Goal: Browse casually: Explore the website without a specific task or goal

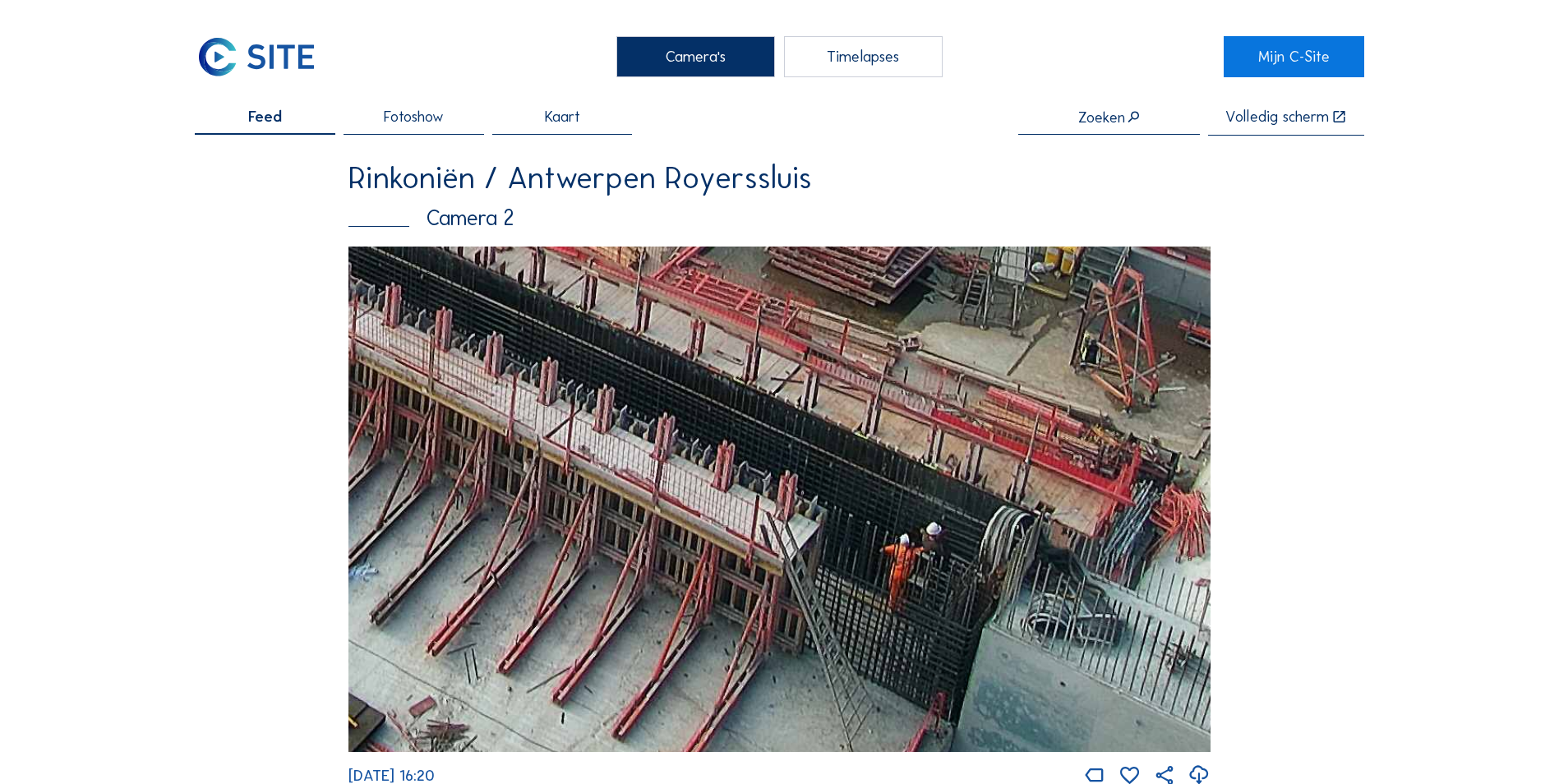
drag, startPoint x: 908, startPoint y: 626, endPoint x: 826, endPoint y: 419, distance: 222.6
click at [826, 419] on img at bounding box center [779, 499] width 862 height 505
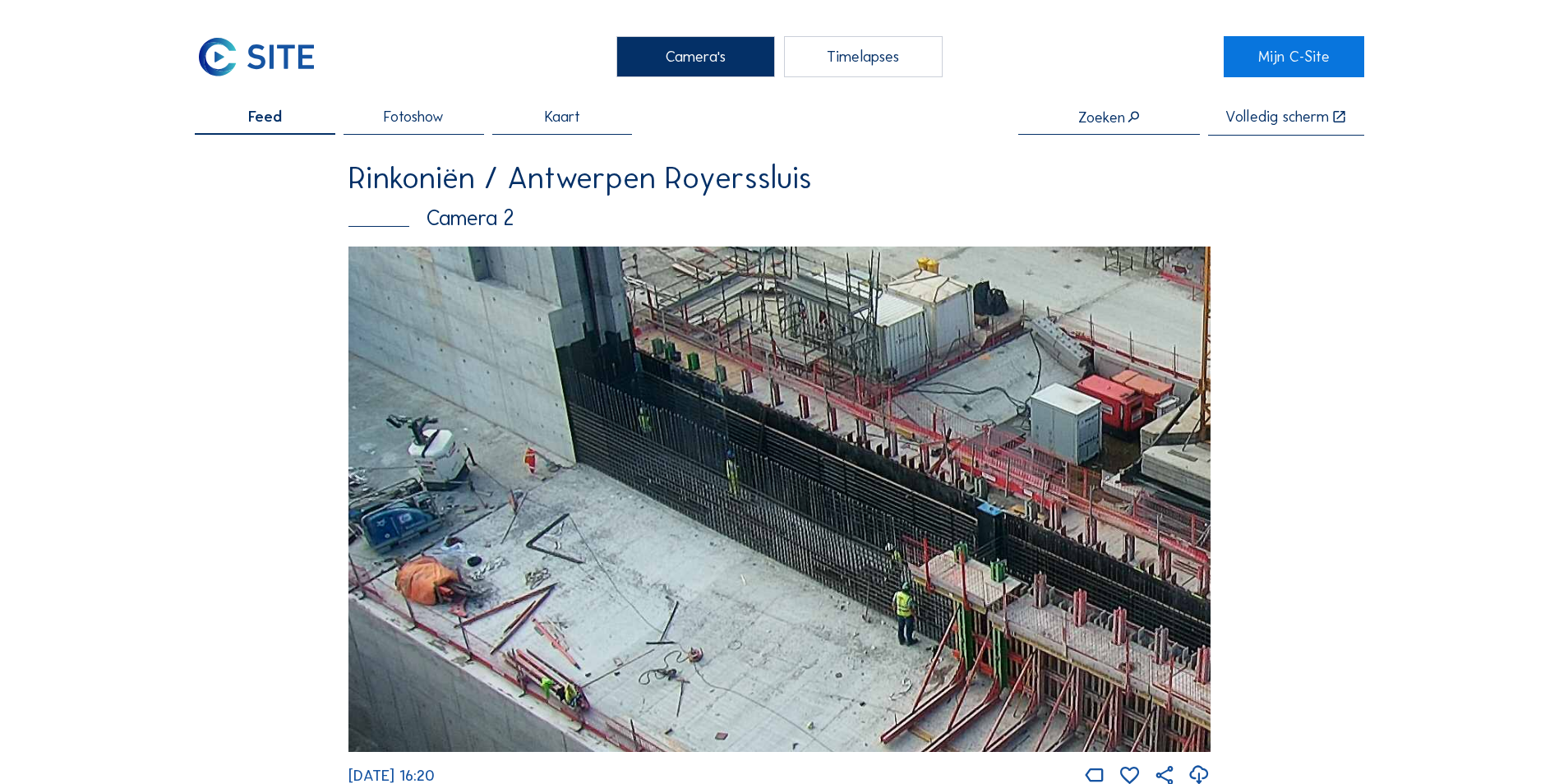
drag, startPoint x: 454, startPoint y: 509, endPoint x: 941, endPoint y: 650, distance: 507.0
click at [941, 650] on img at bounding box center [779, 499] width 862 height 505
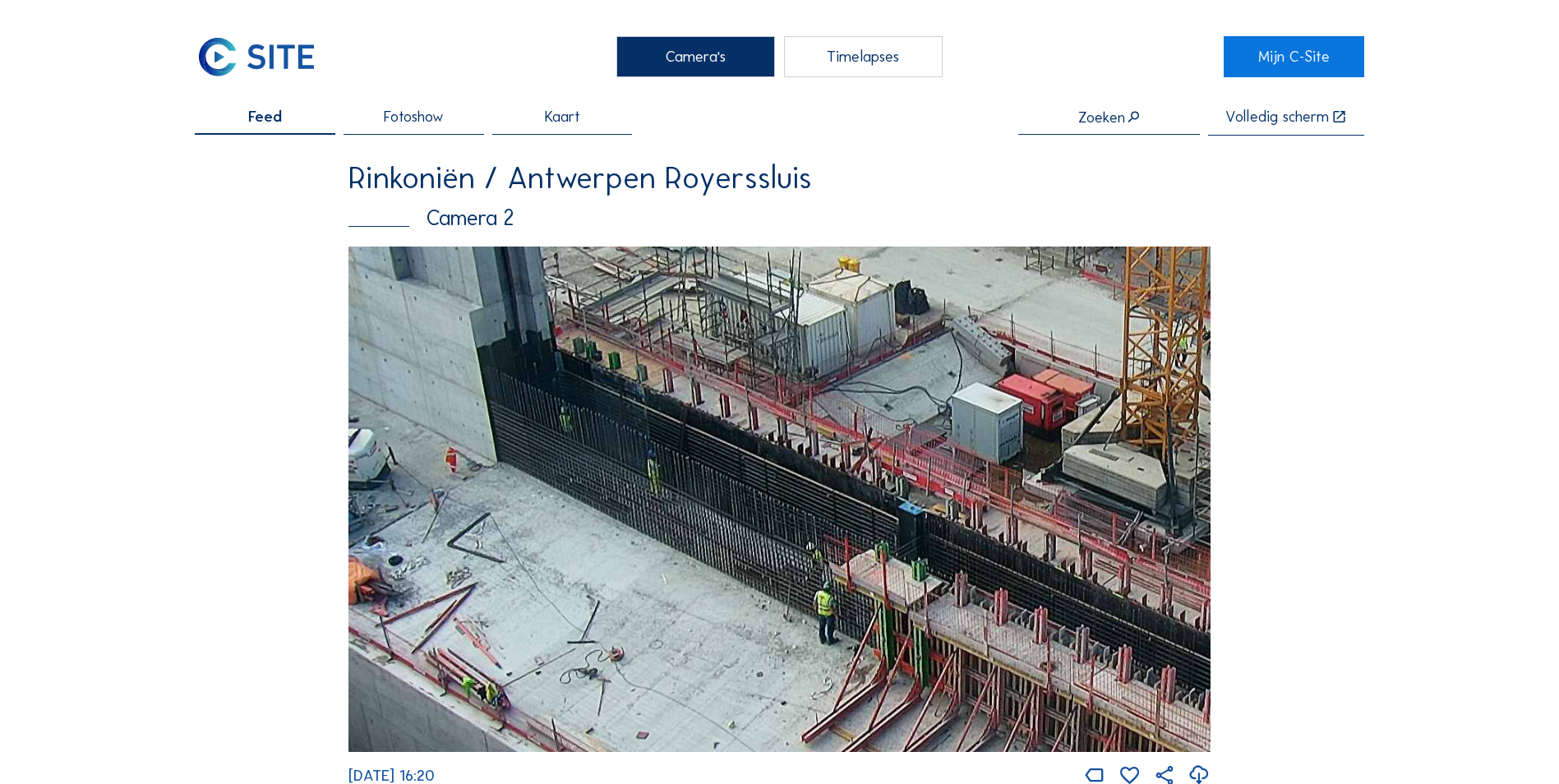
drag, startPoint x: 913, startPoint y: 606, endPoint x: 714, endPoint y: 611, distance: 199.1
click at [714, 611] on img at bounding box center [779, 499] width 862 height 505
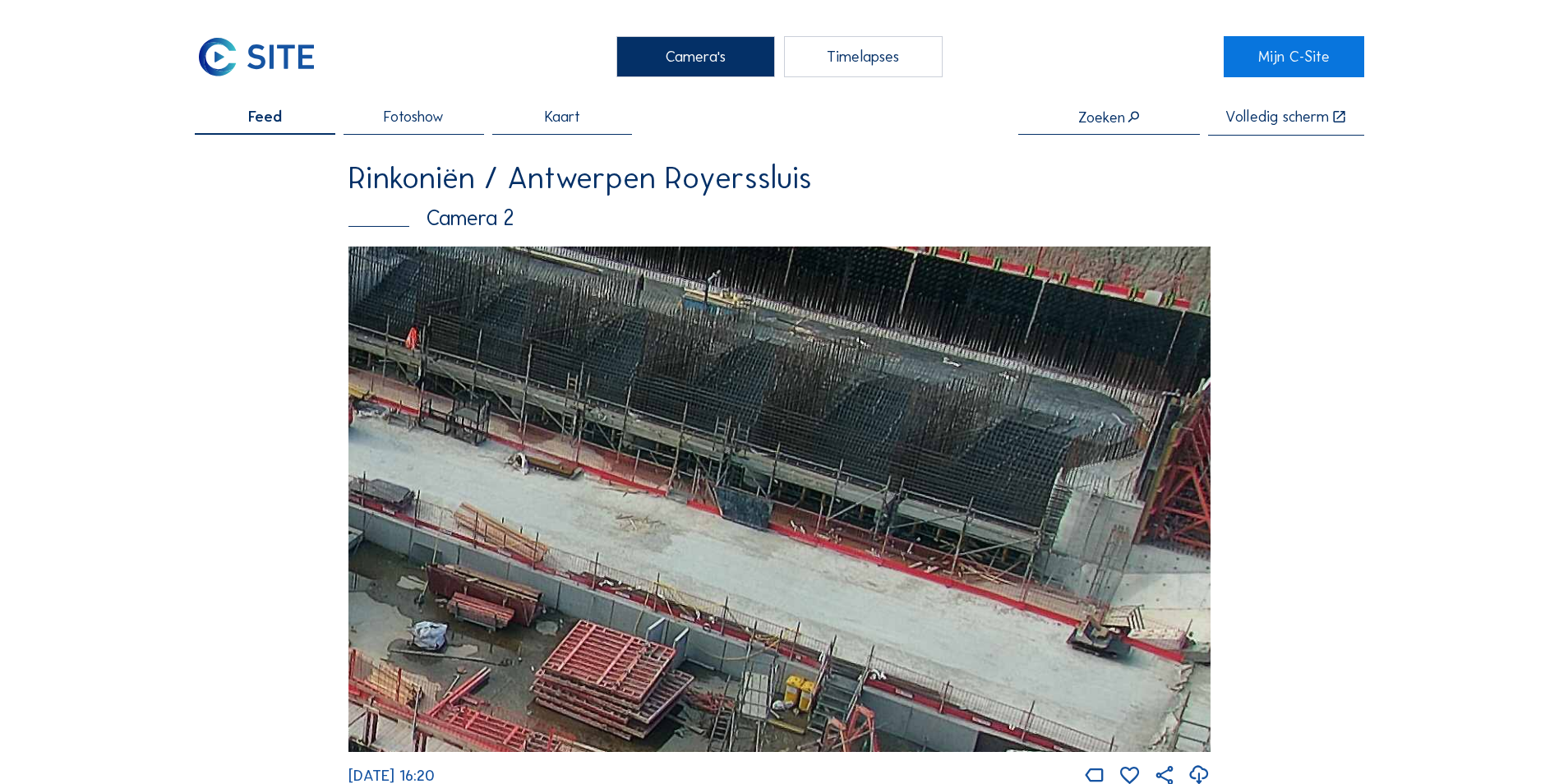
drag, startPoint x: 1031, startPoint y: 459, endPoint x: 763, endPoint y: 452, distance: 268.1
click at [763, 452] on img at bounding box center [779, 499] width 862 height 505
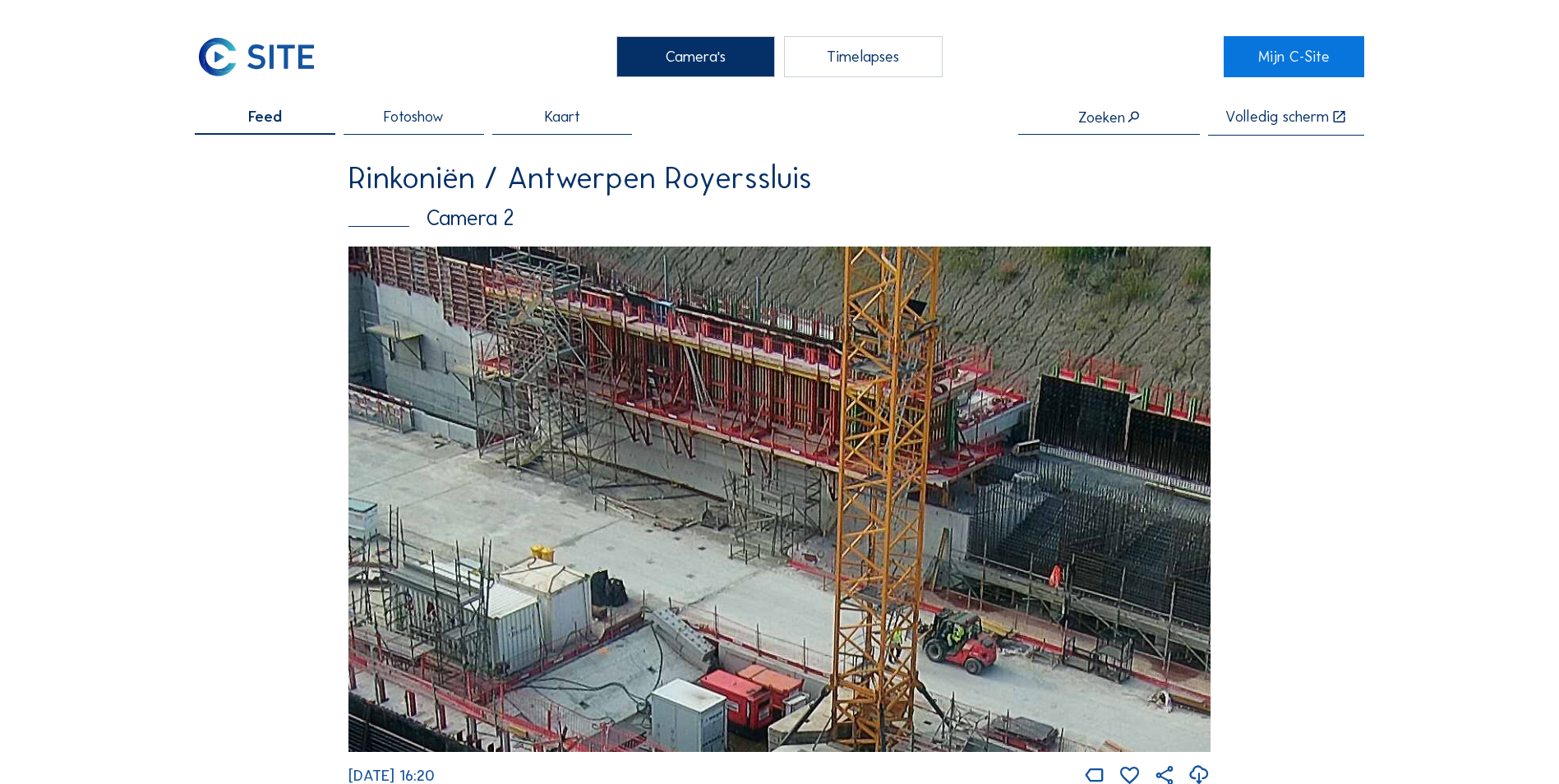
drag, startPoint x: 651, startPoint y: 342, endPoint x: 507, endPoint y: 466, distance: 190.0
click at [507, 466] on img at bounding box center [779, 499] width 862 height 505
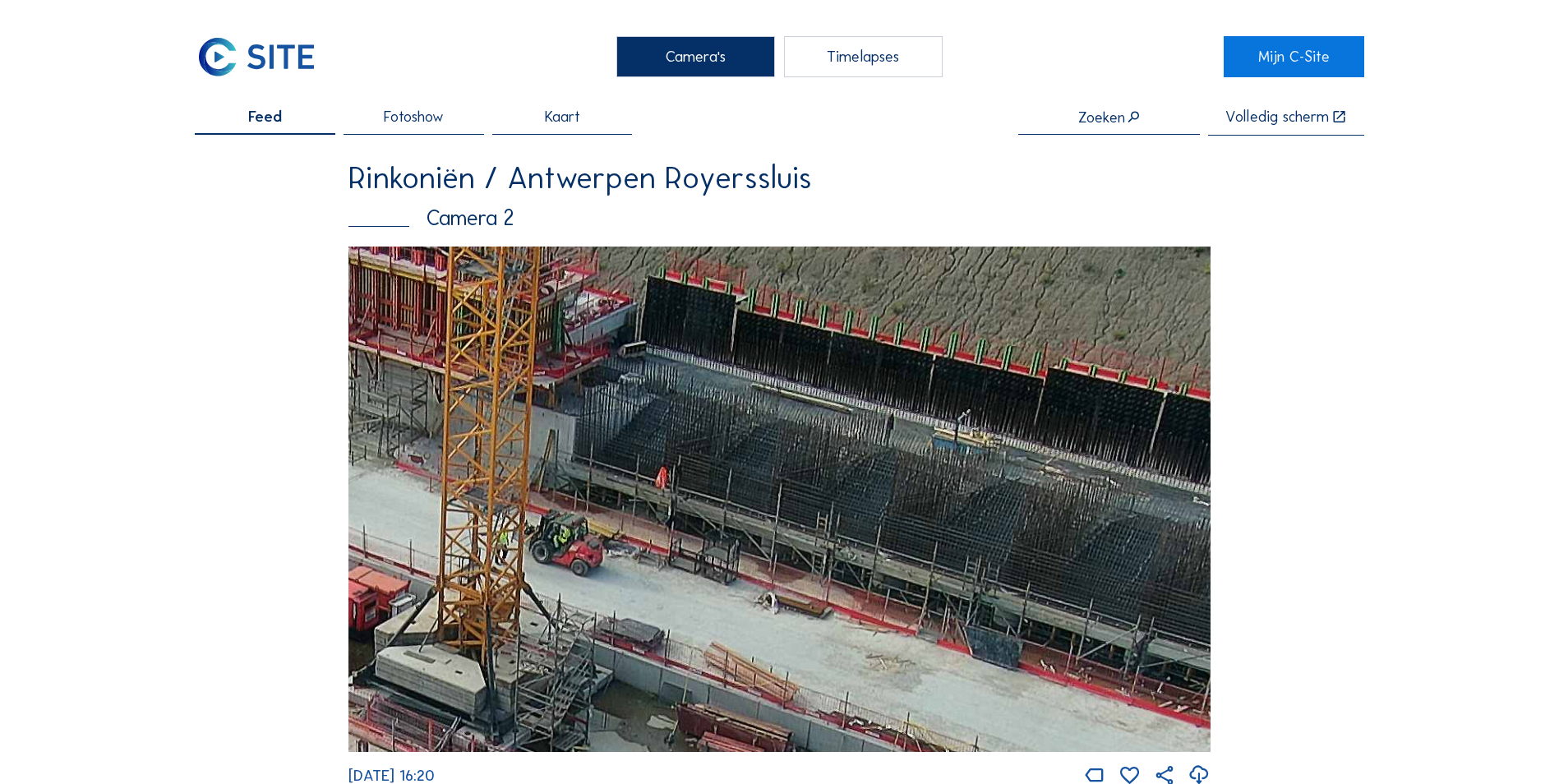
drag, startPoint x: 819, startPoint y: 535, endPoint x: 462, endPoint y: 447, distance: 367.7
click at [462, 447] on img at bounding box center [779, 499] width 862 height 505
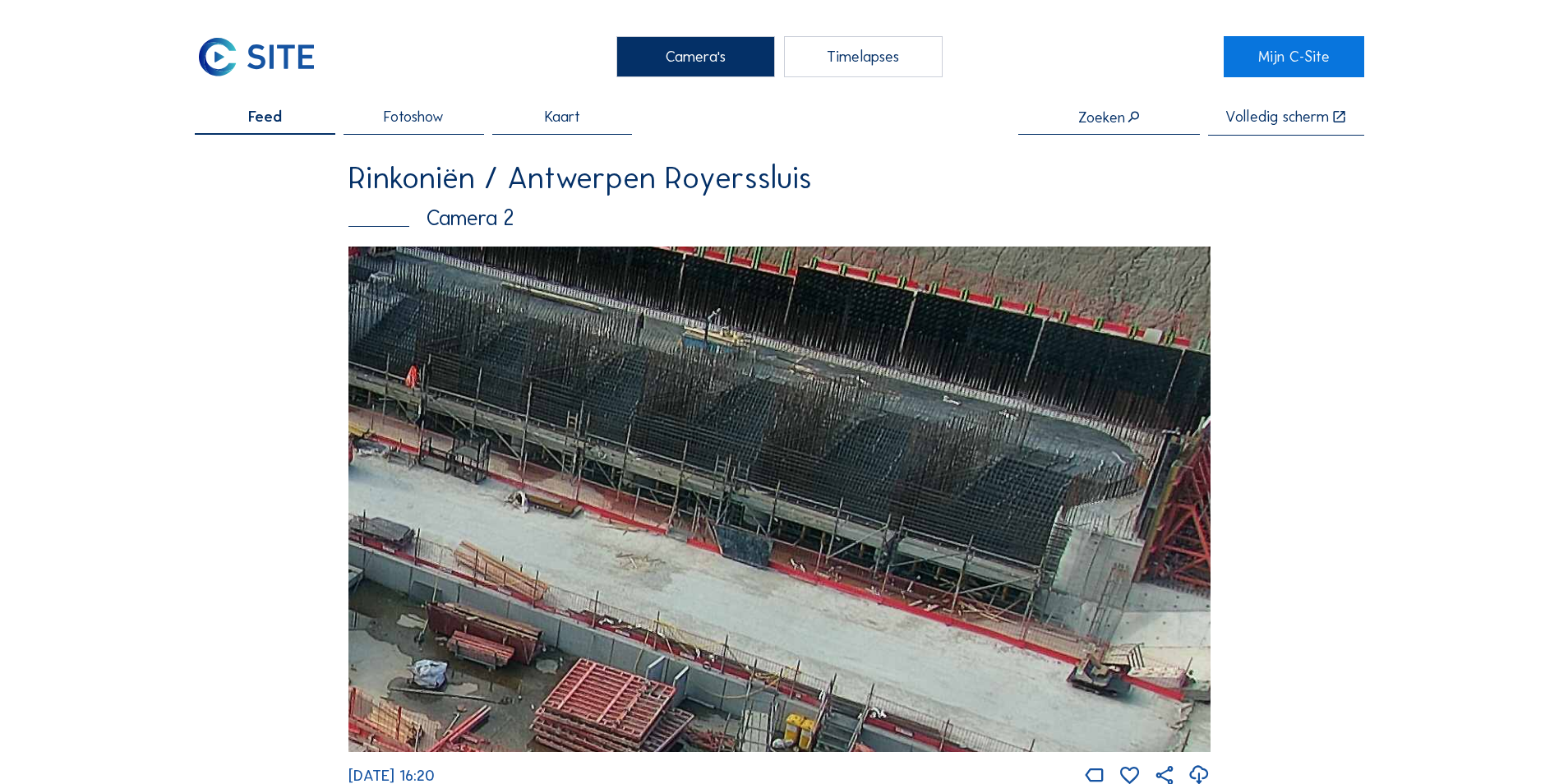
drag, startPoint x: 734, startPoint y: 468, endPoint x: 304, endPoint y: 368, distance: 441.5
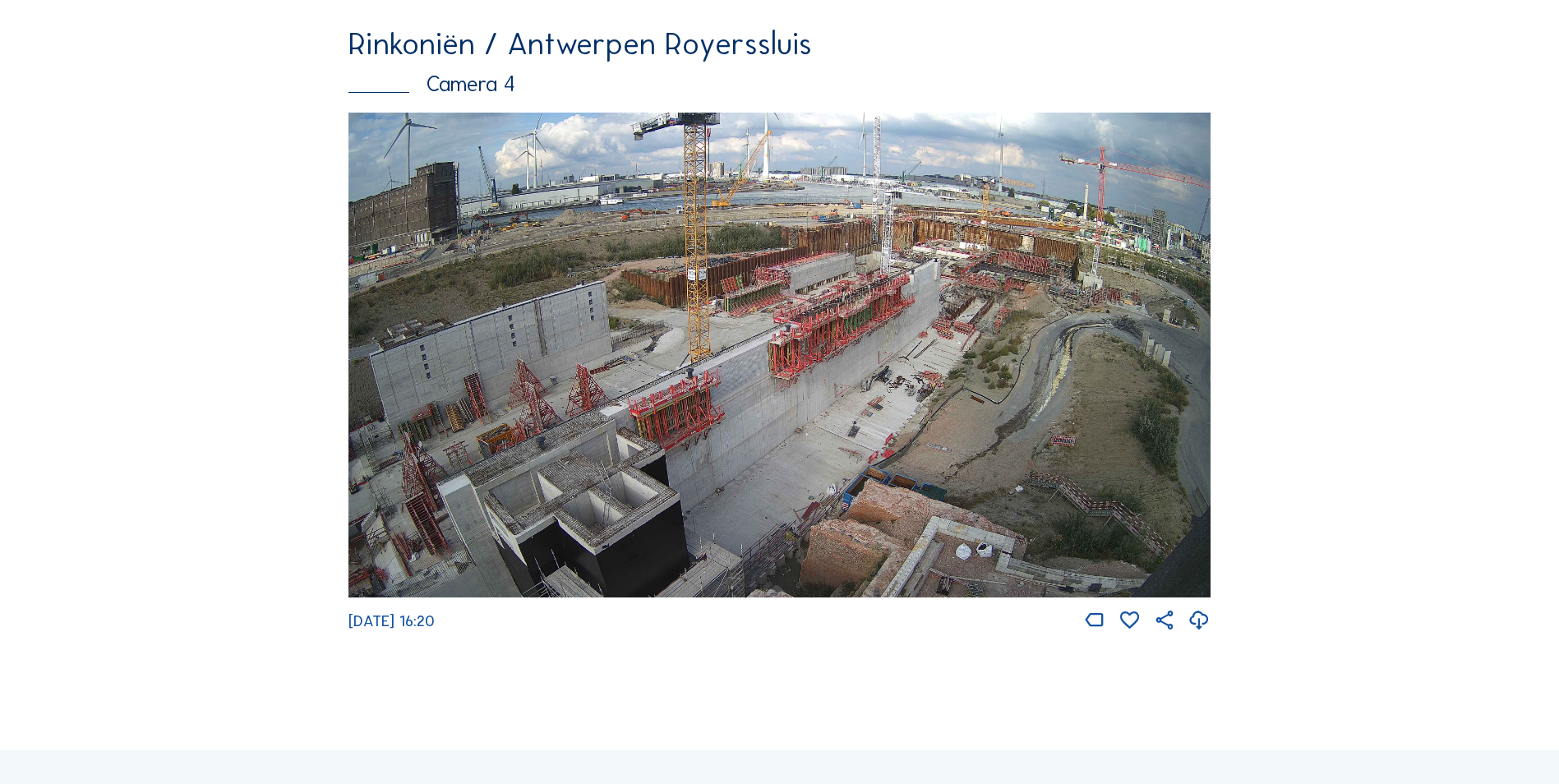
scroll to position [2800, 0]
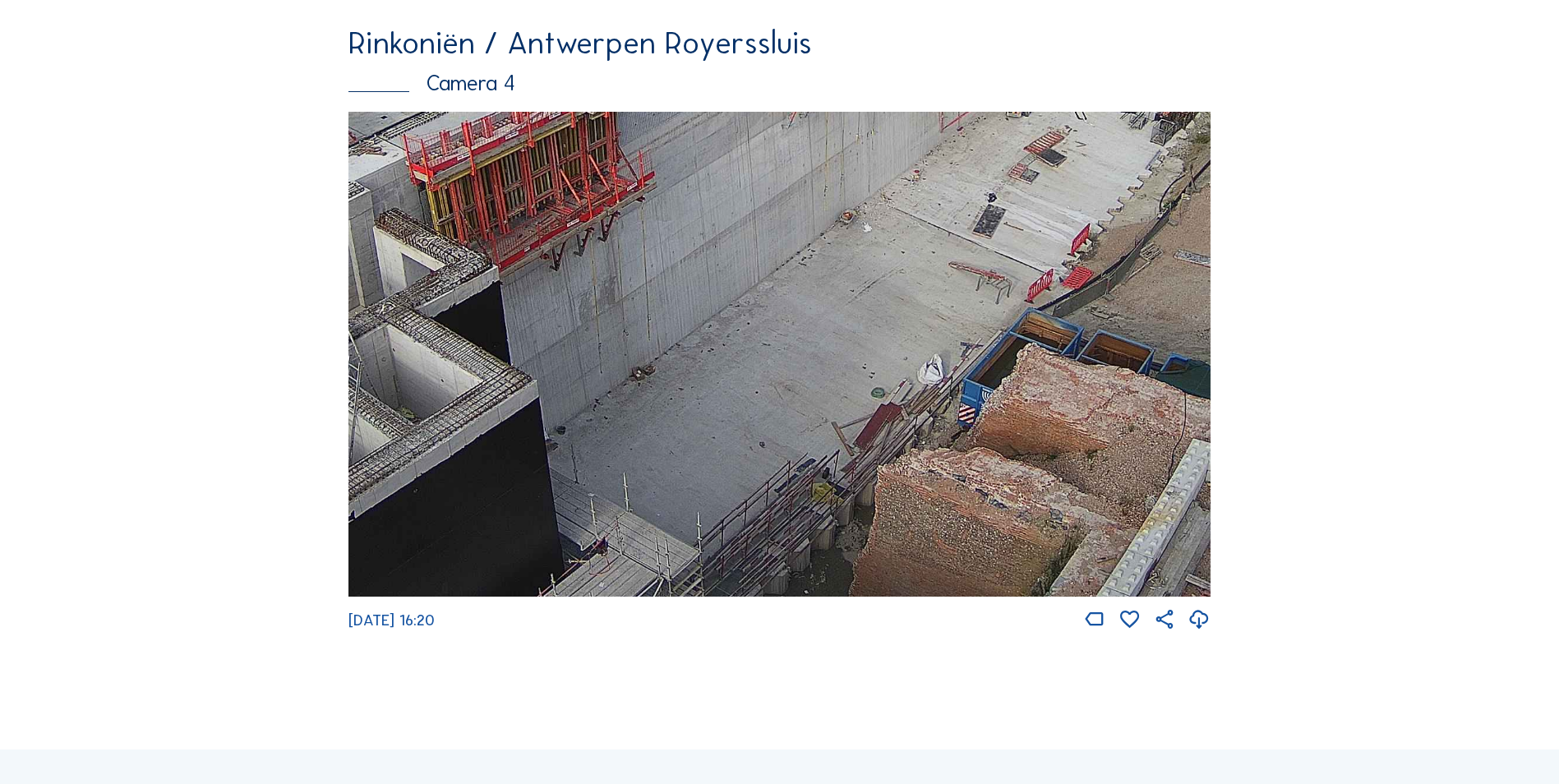
drag, startPoint x: 761, startPoint y: 464, endPoint x: 911, endPoint y: 247, distance: 263.8
click at [911, 247] on img at bounding box center [779, 354] width 862 height 485
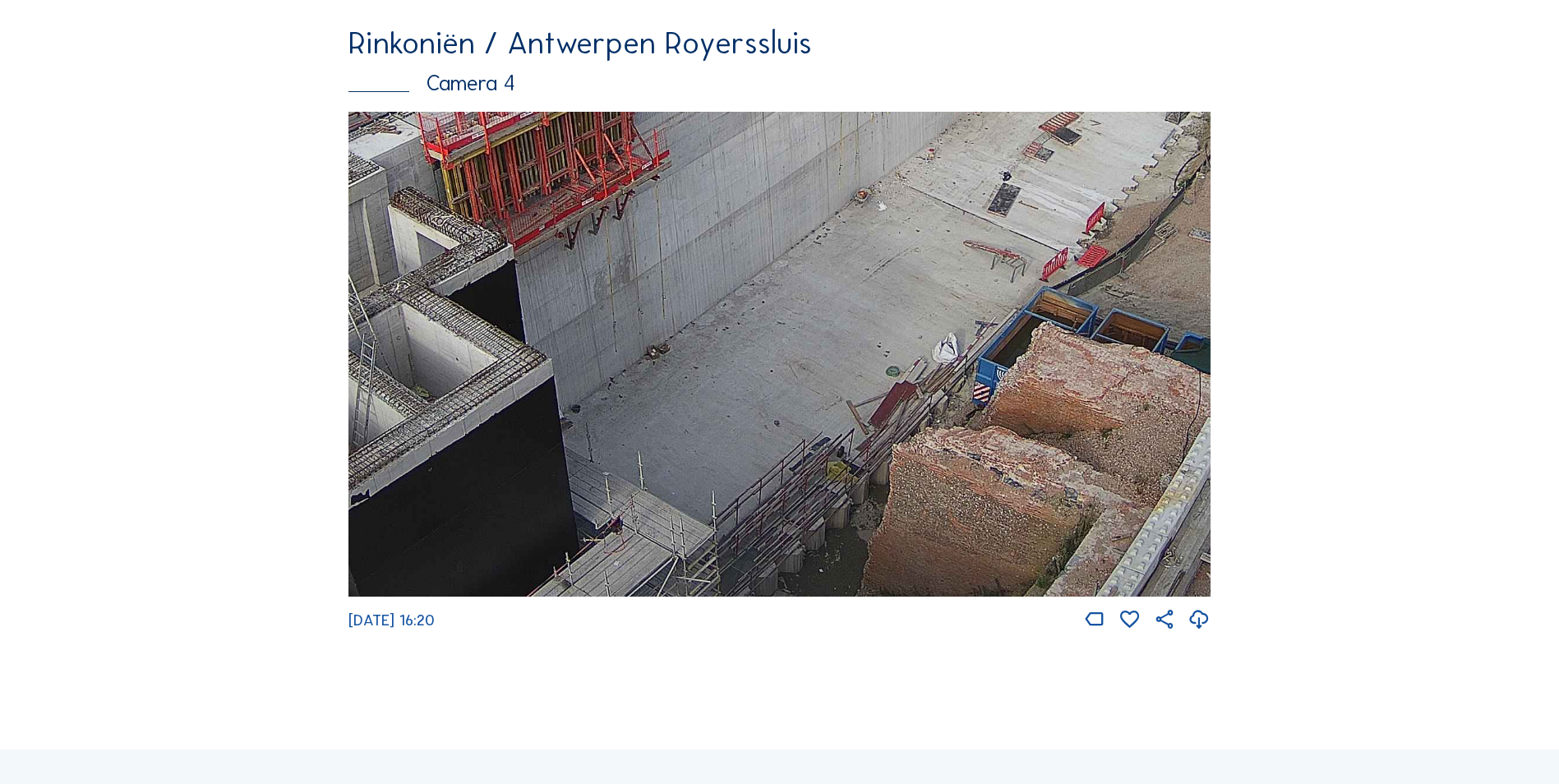
drag, startPoint x: 649, startPoint y: 423, endPoint x: 713, endPoint y: 361, distance: 89.1
click at [713, 361] on img at bounding box center [779, 354] width 862 height 485
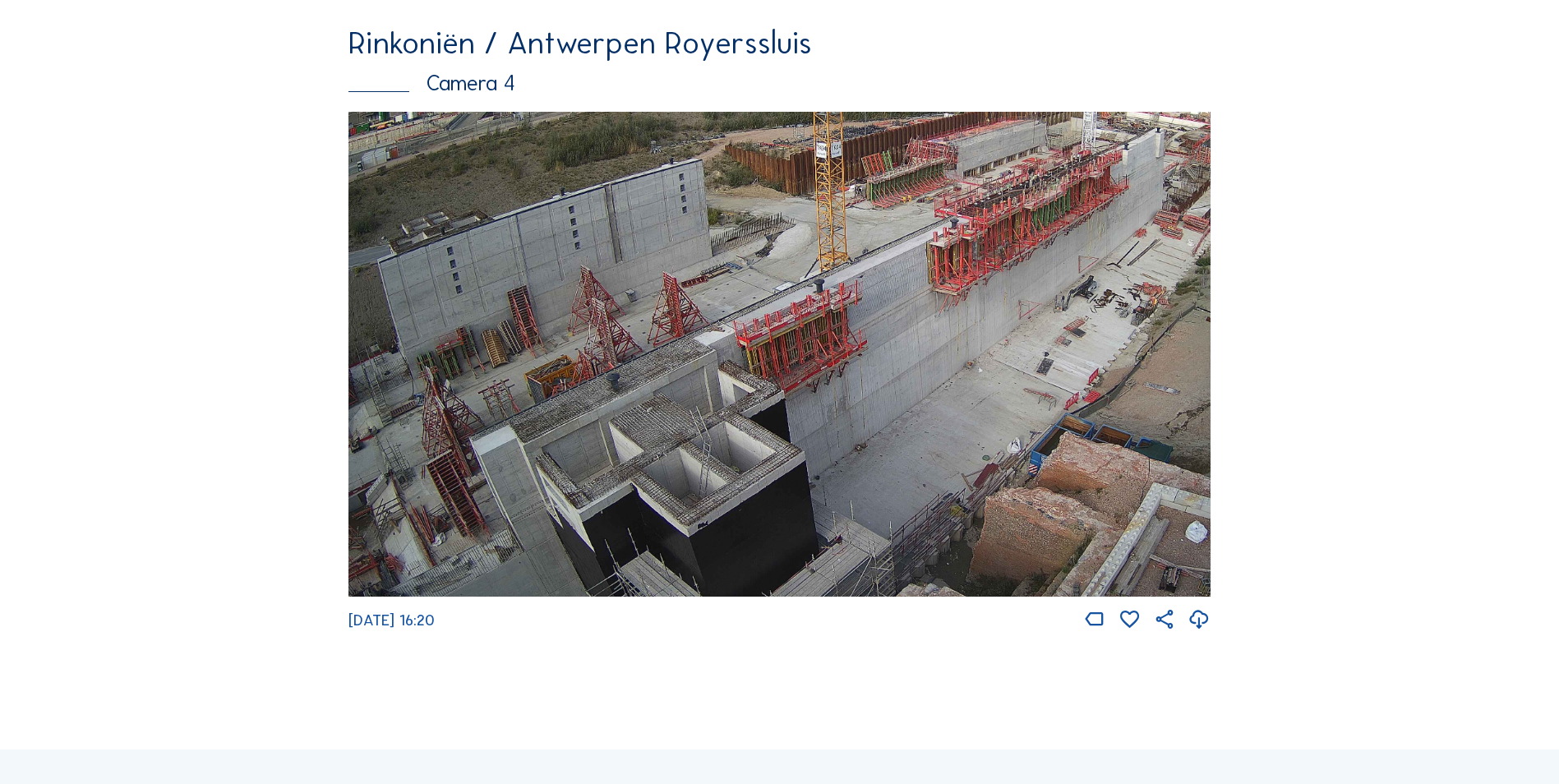
drag, startPoint x: 699, startPoint y: 480, endPoint x: 897, endPoint y: 386, distance: 219.2
click at [897, 386] on img at bounding box center [779, 354] width 862 height 485
